Goal: Navigation & Orientation: Find specific page/section

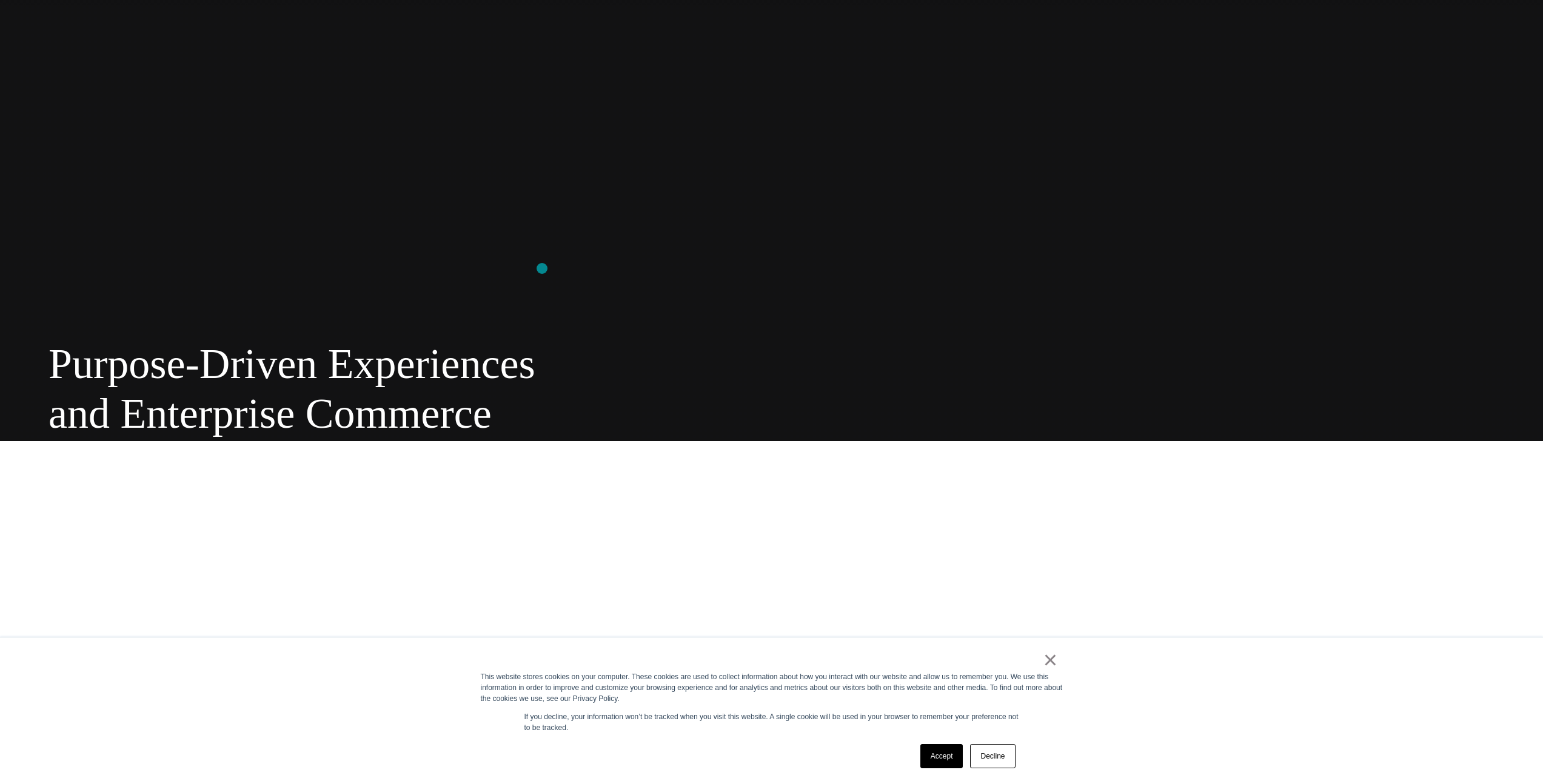
scroll to position [604, 0]
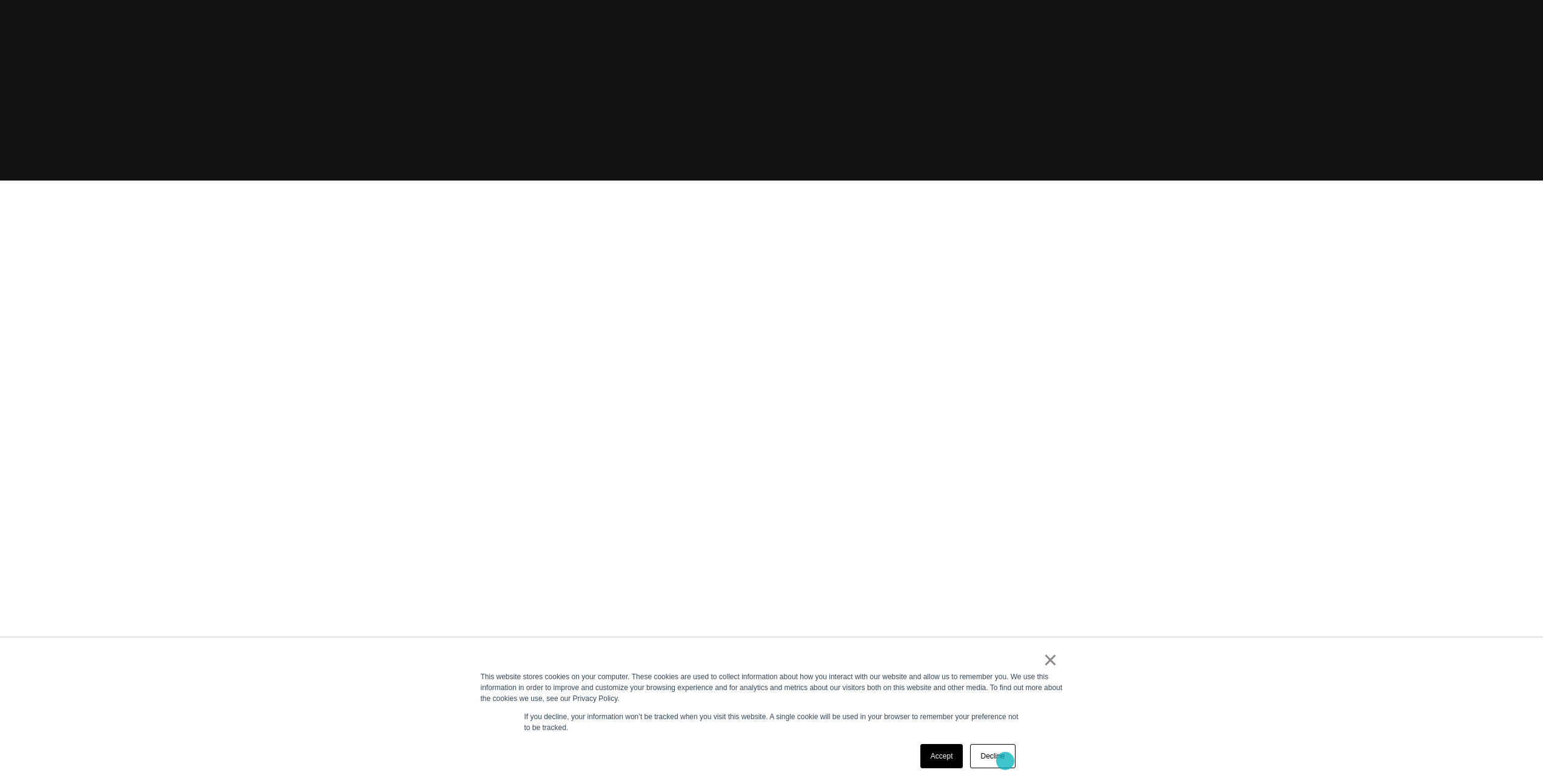
click at [1005, 761] on link "Decline" at bounding box center [991, 756] width 44 height 24
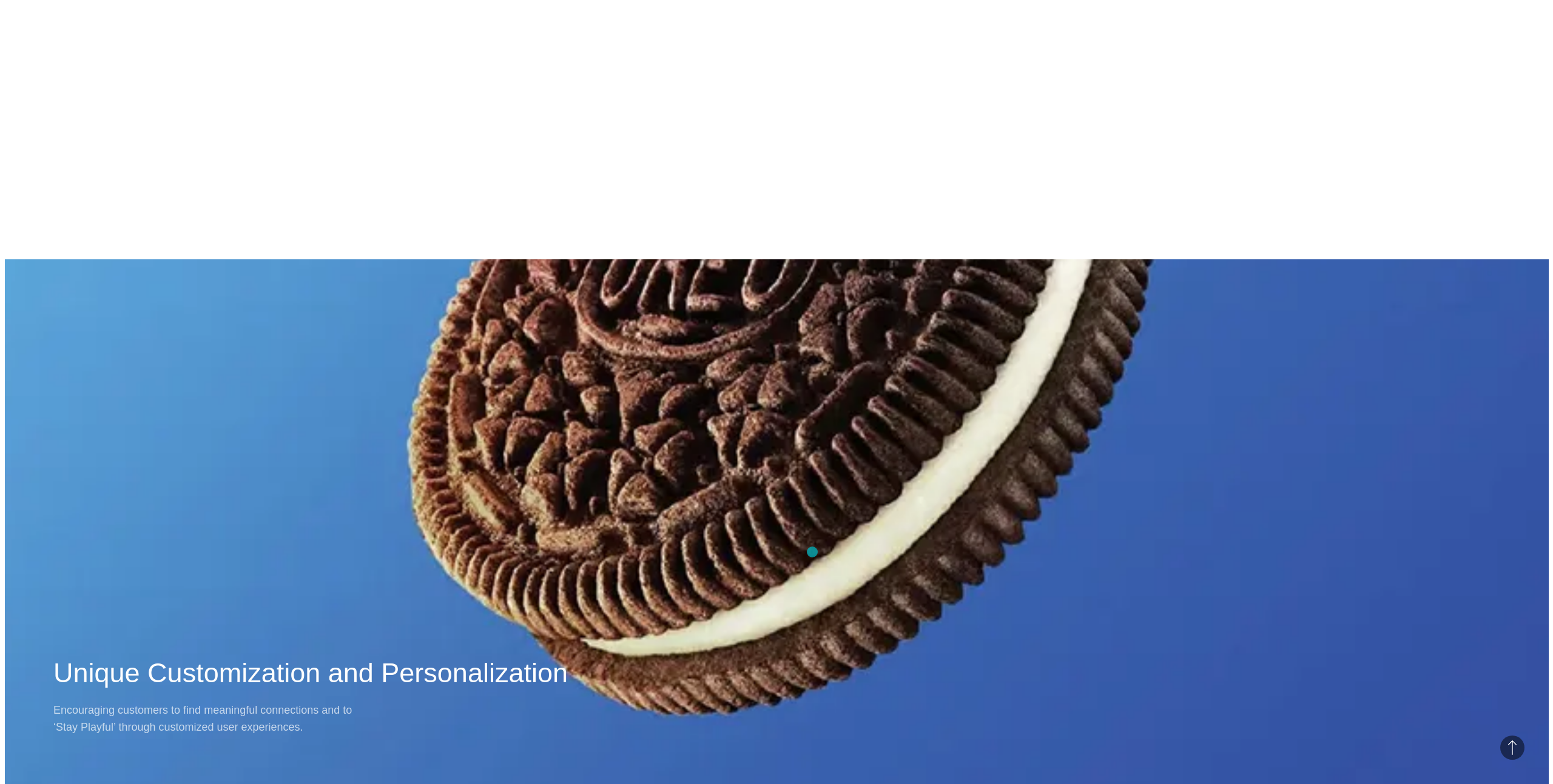
scroll to position [0, 0]
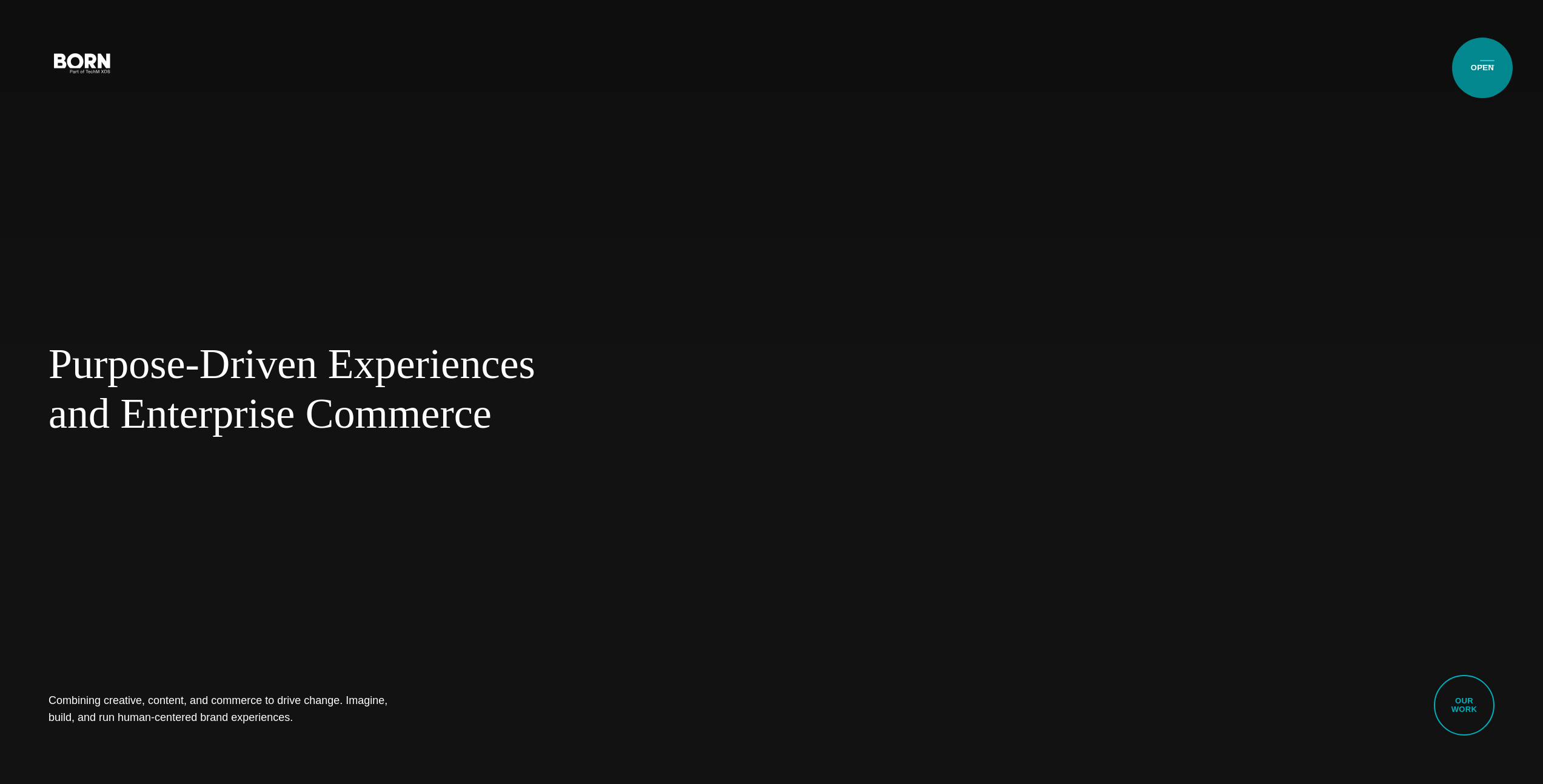
click at [1486, 63] on button "Primary Menu" at bounding box center [1487, 62] width 29 height 25
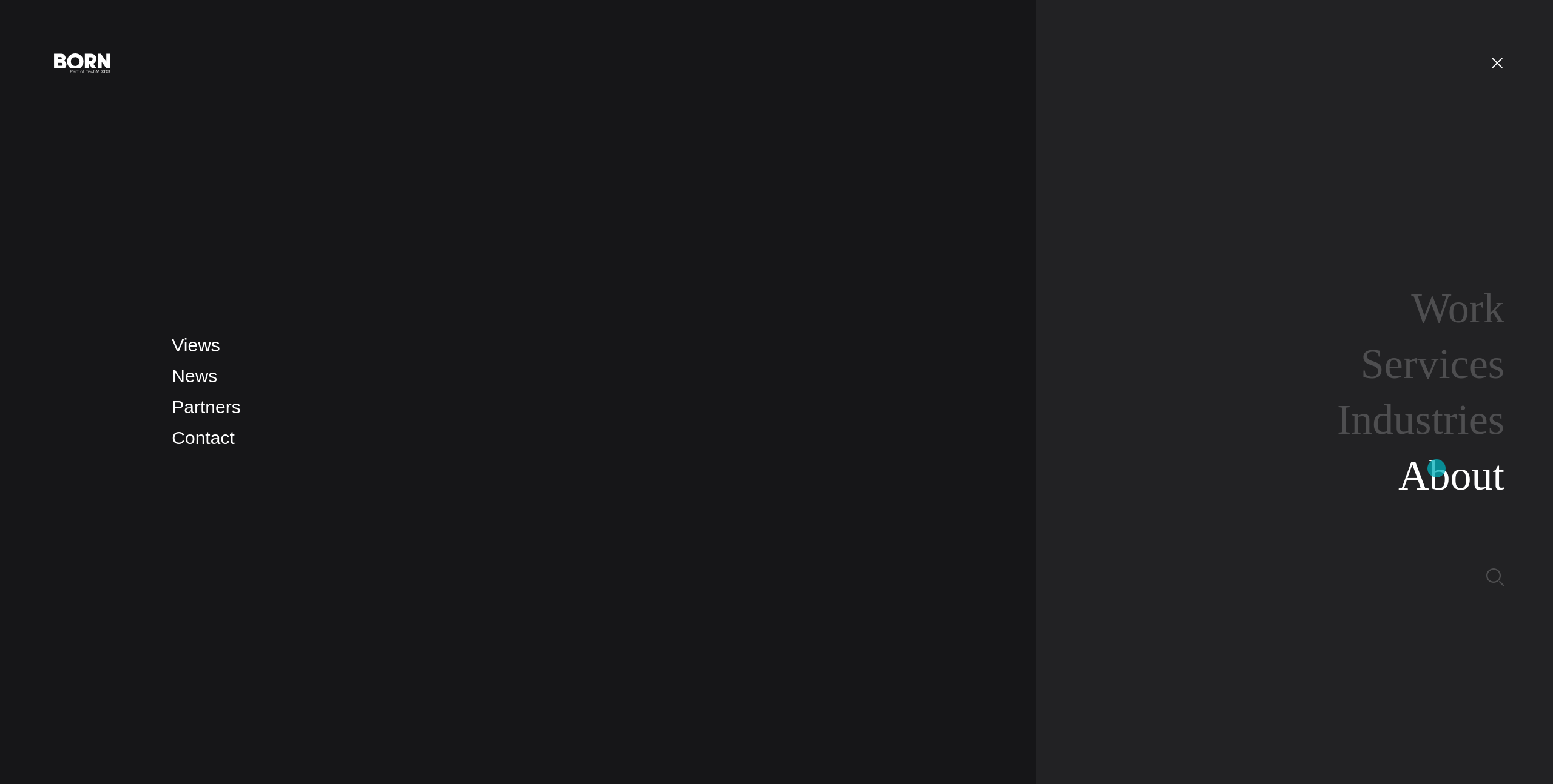
click at [1436, 468] on link "About" at bounding box center [1451, 476] width 106 height 47
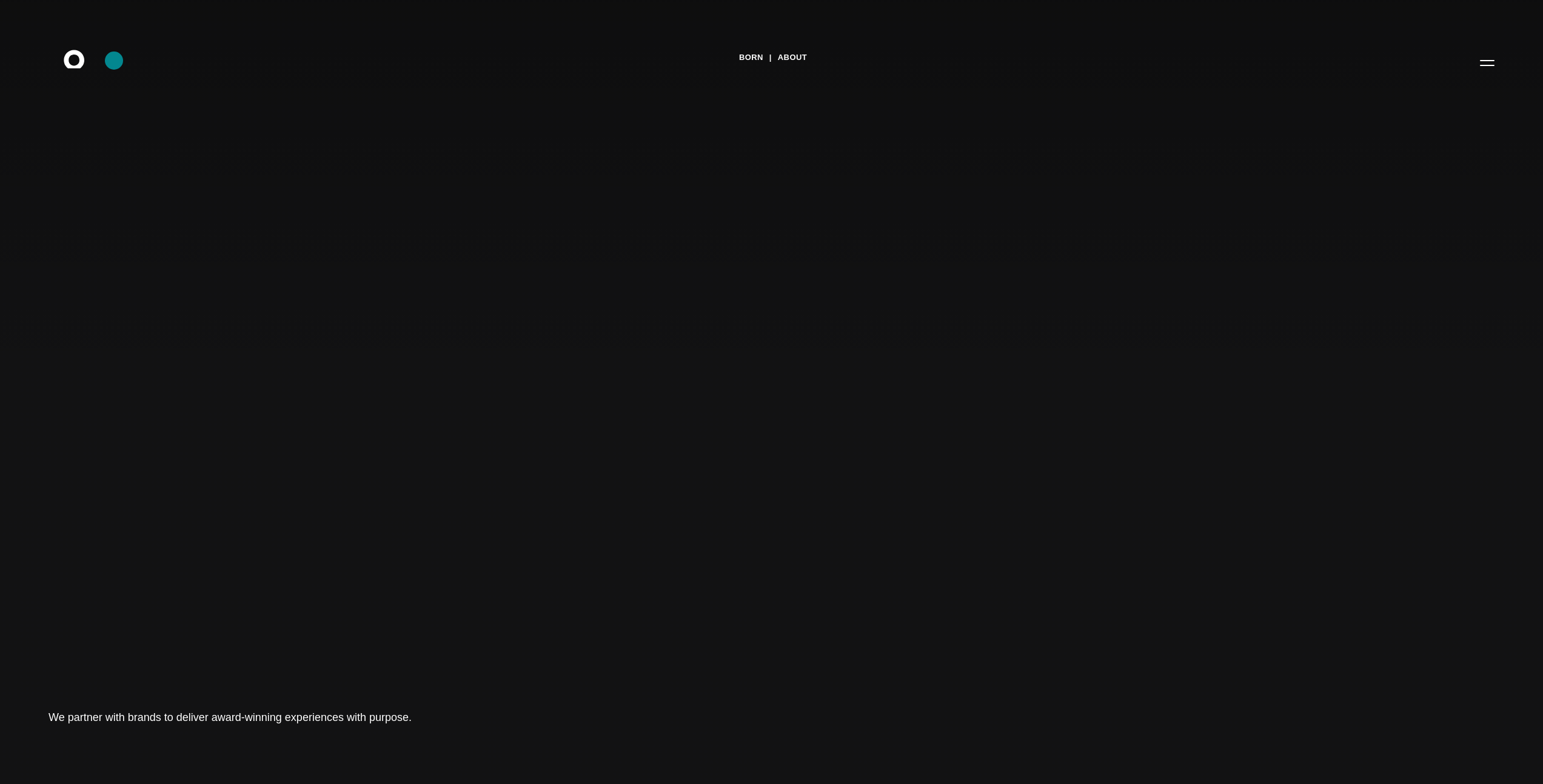
click at [114, 60] on icon ".st0{display:none;} .st1{display:inline;} .st2{font-family:'HelveticaNeue-Mediu…" at bounding box center [82, 63] width 77 height 32
click at [92, 71] on icon ".st0{display:none;} .st1{display:inline;} .st2{font-family:'HelveticaNeue-Mediu…" at bounding box center [82, 63] width 77 height 32
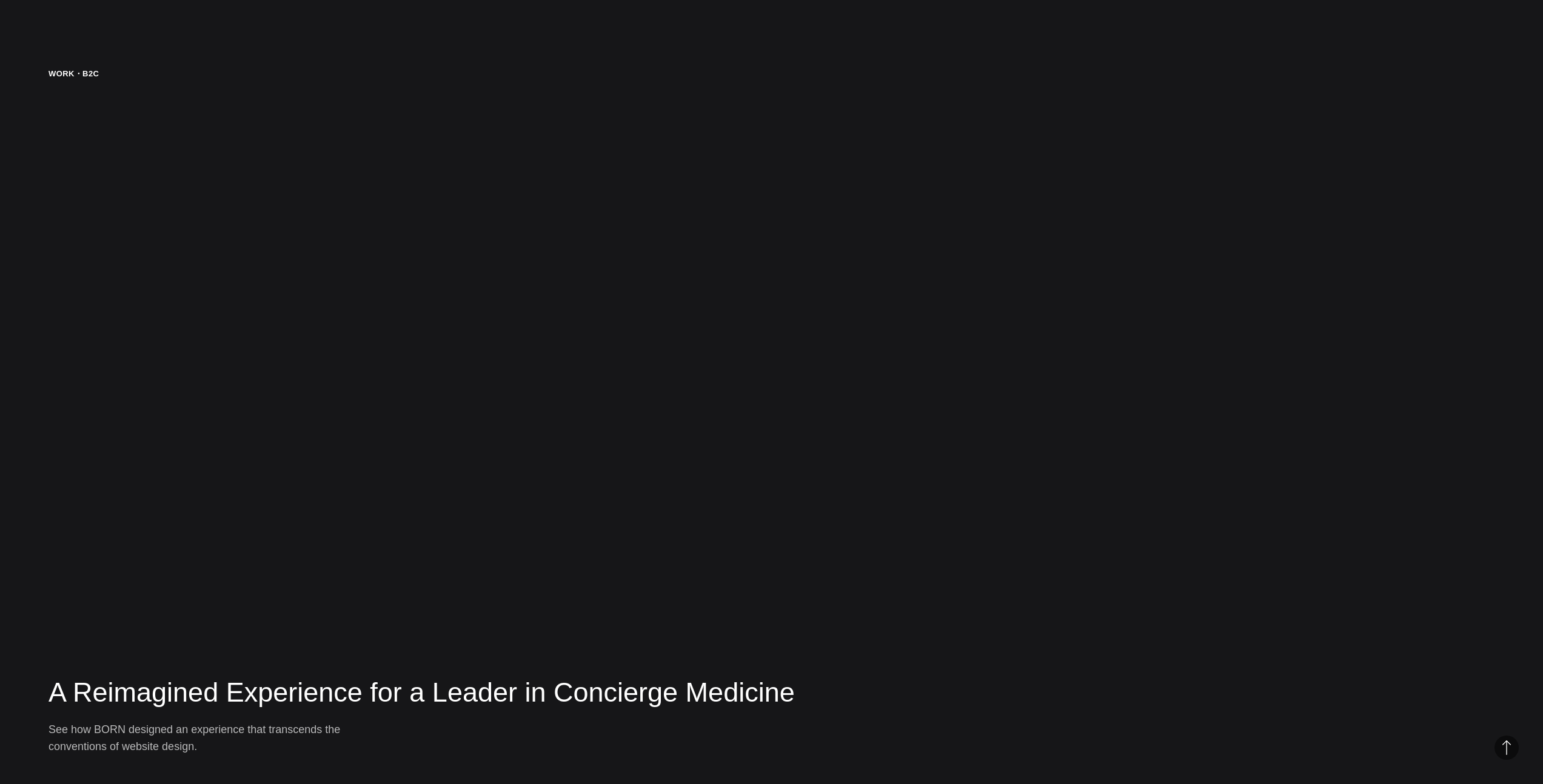
scroll to position [3918, 0]
